Goal: Task Accomplishment & Management: Use online tool/utility

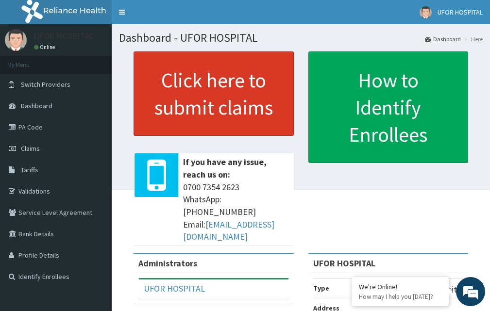
click at [236, 90] on link "Click here to submit claims" at bounding box center [214, 93] width 160 height 85
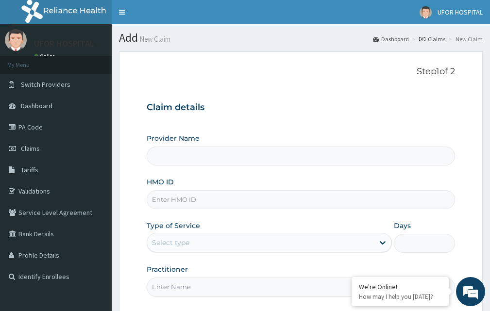
type input "UFOR HOSPITAL"
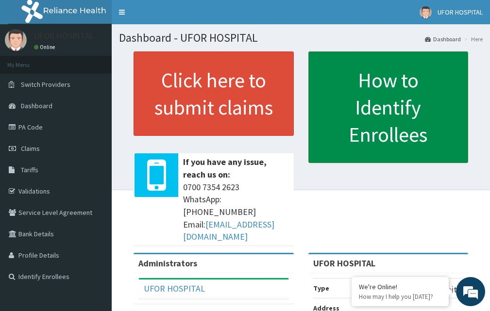
click at [376, 118] on link "How to Identify Enrollees" at bounding box center [388, 107] width 160 height 112
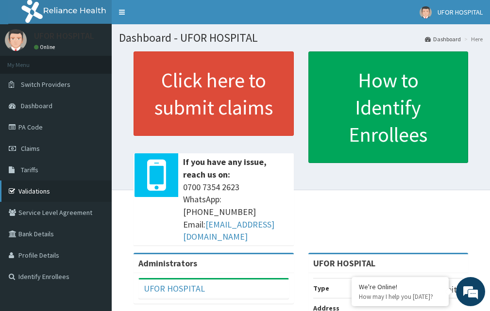
click at [41, 189] on link "Validations" at bounding box center [56, 191] width 112 height 21
